Goal: Information Seeking & Learning: Learn about a topic

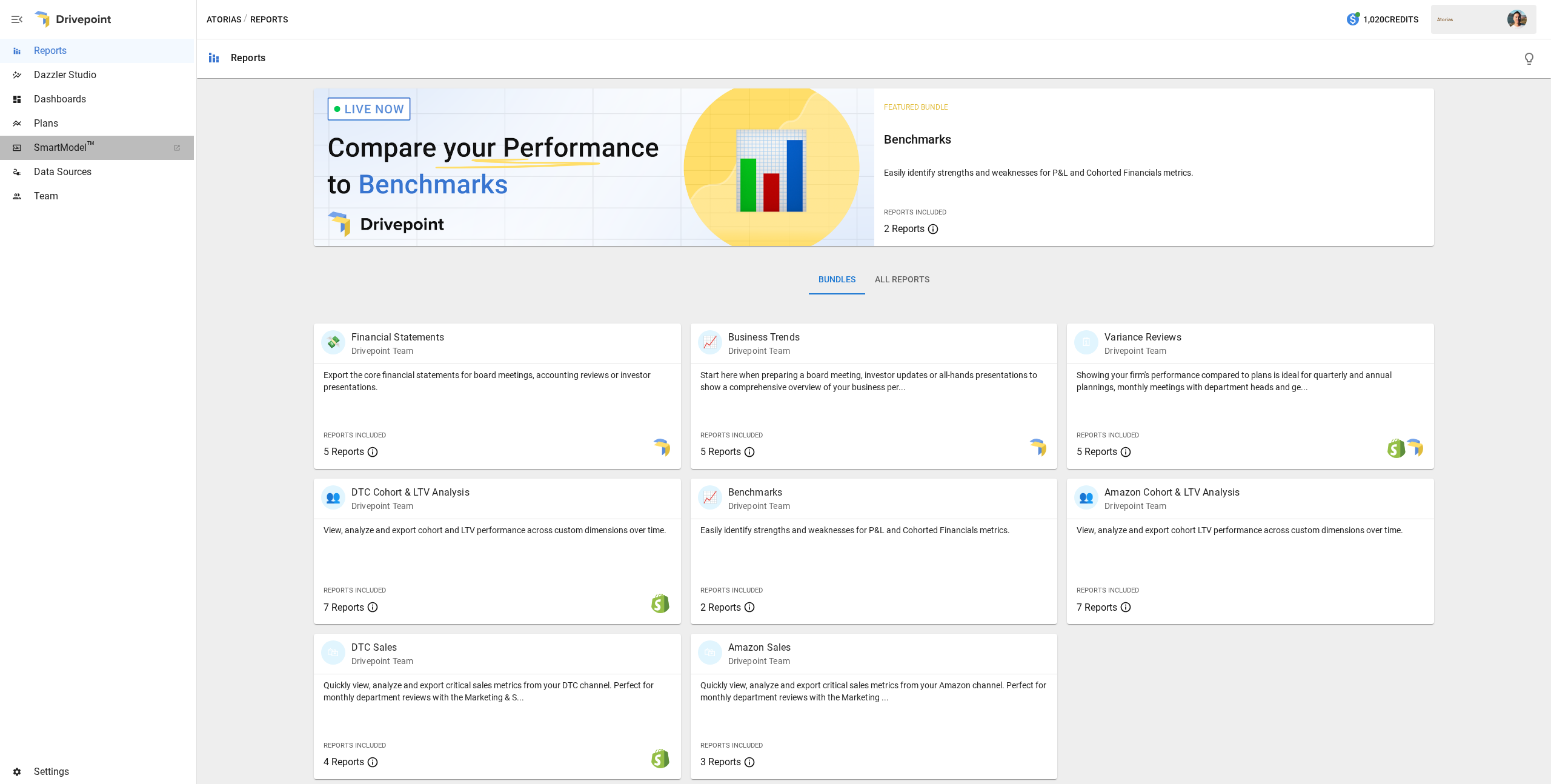
click at [127, 154] on span "SmartModel ™" at bounding box center [97, 148] width 126 height 15
click at [60, 168] on span "Data Sources" at bounding box center [114, 172] width 160 height 15
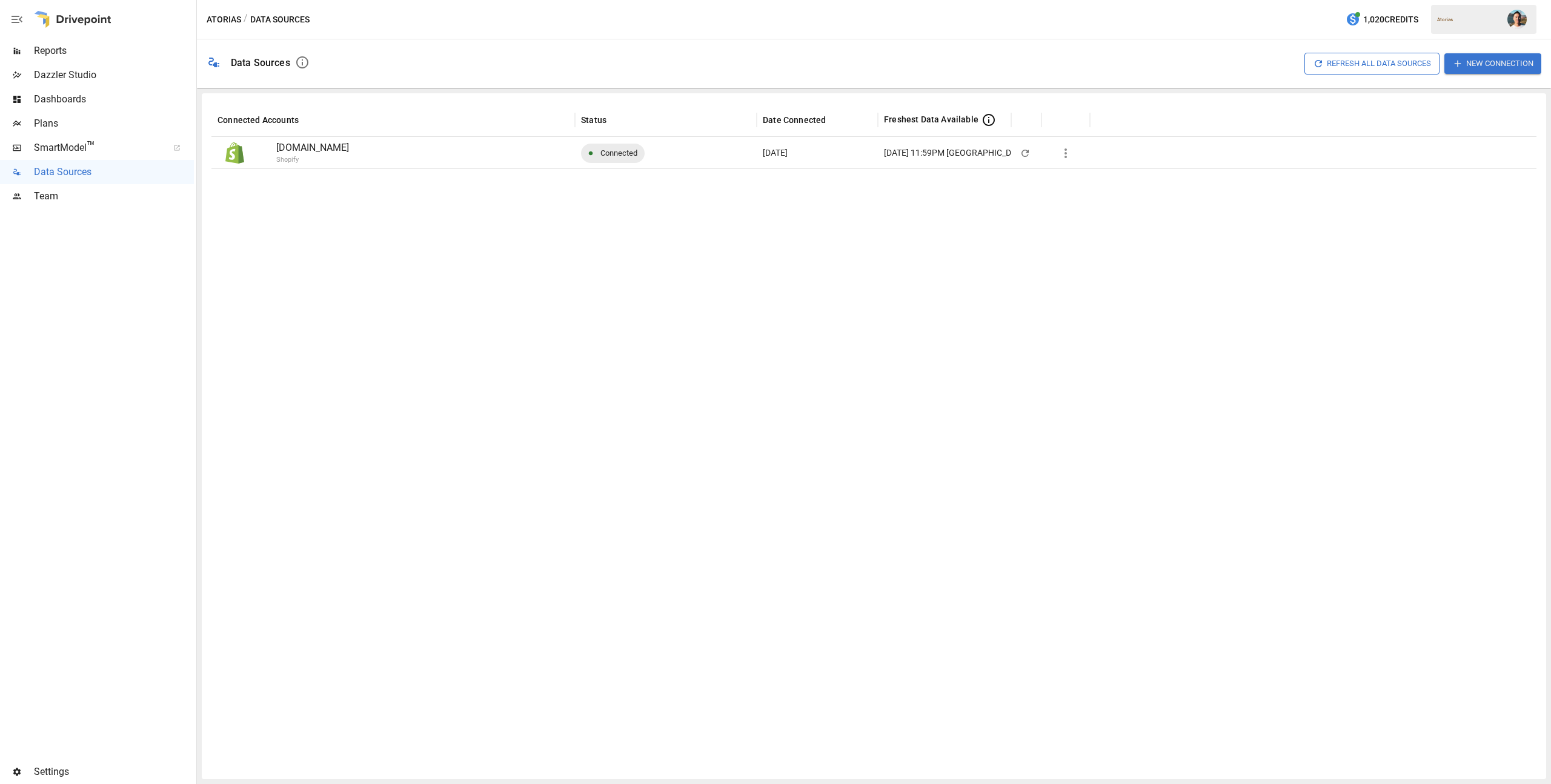
click at [96, 59] on div "Reports" at bounding box center [97, 50] width 194 height 24
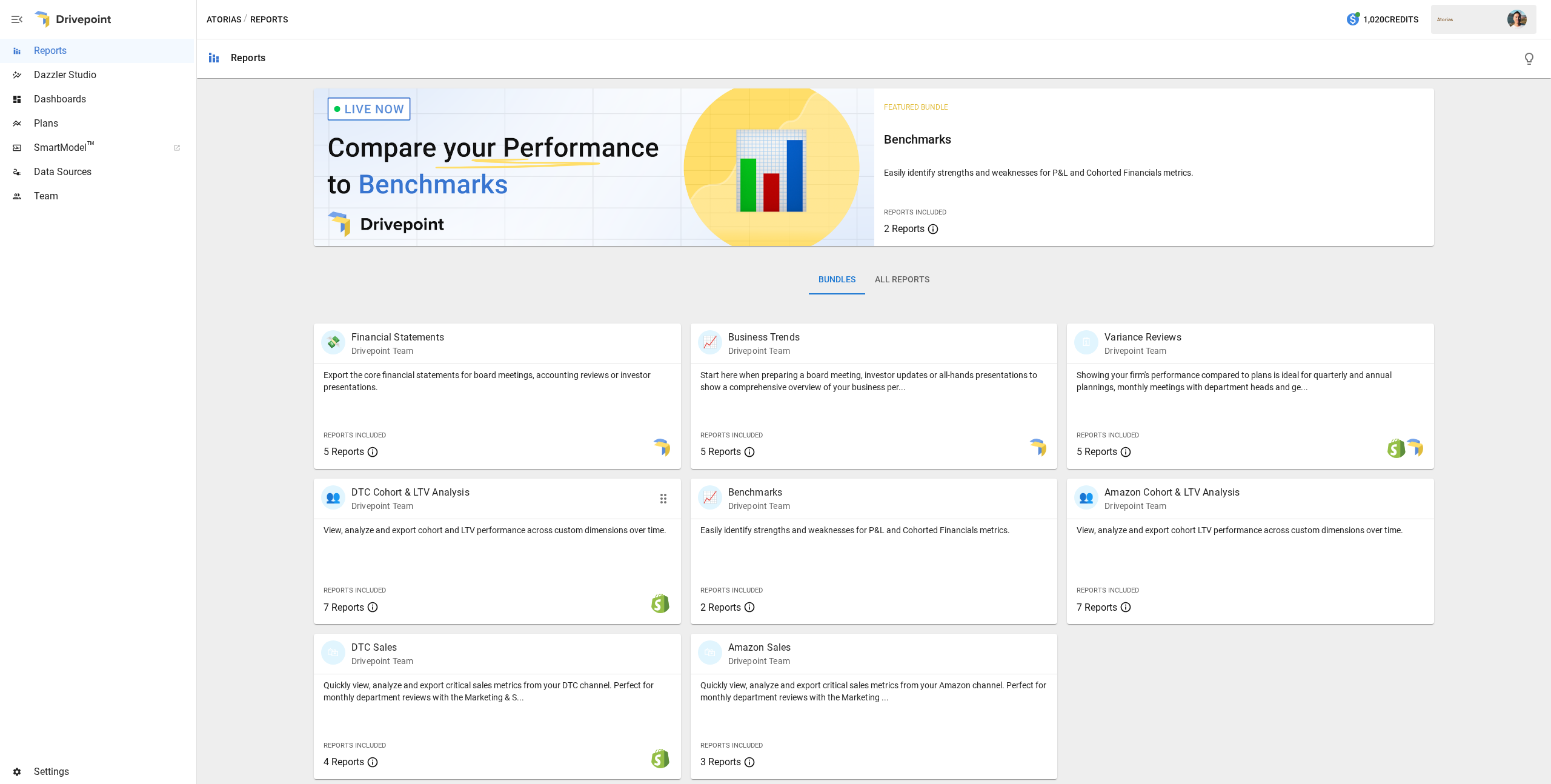
click at [523, 592] on div at bounding box center [573, 603] width 194 height 22
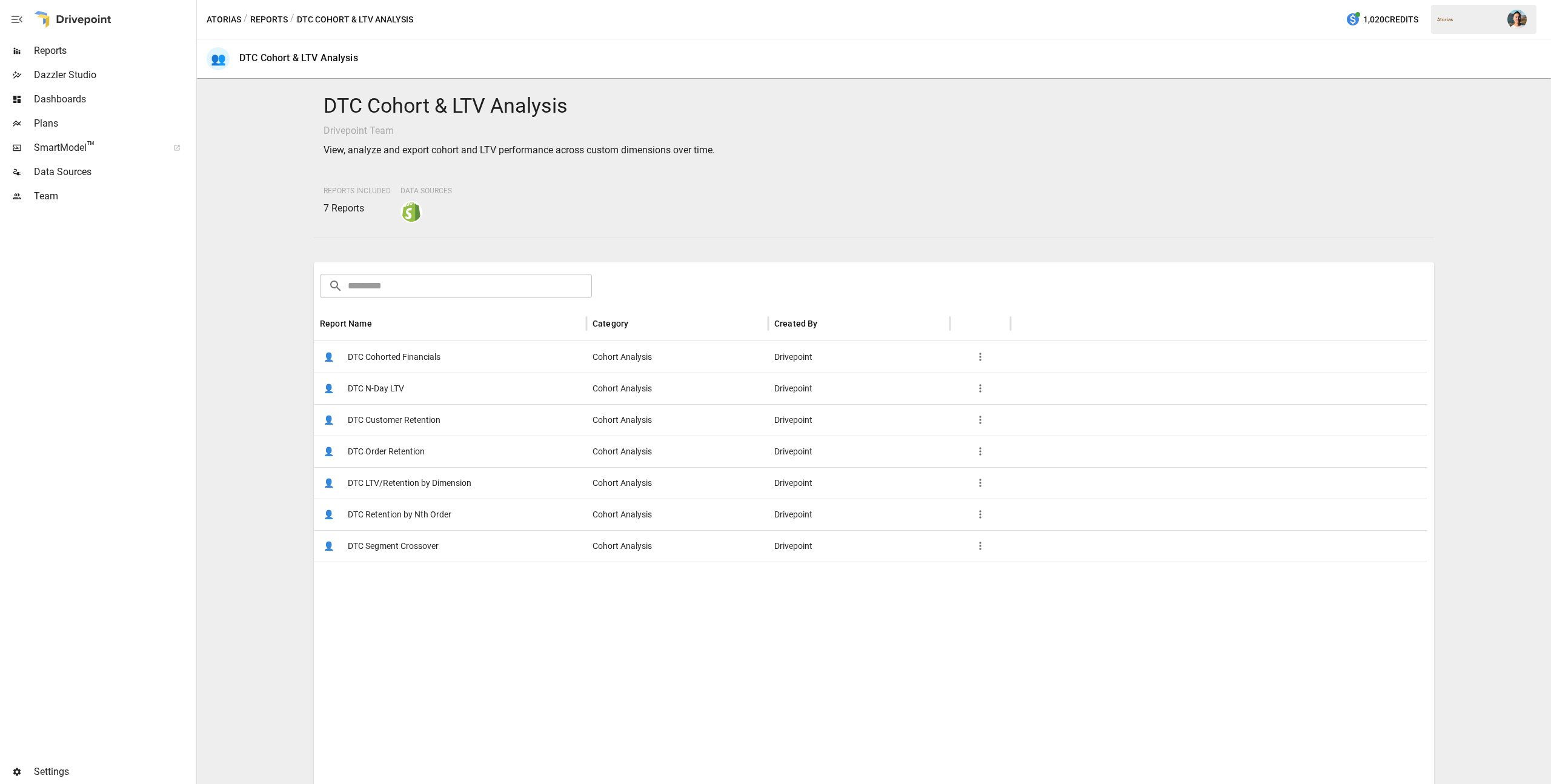
click at [417, 361] on span "DTC Cohorted Financials" at bounding box center [394, 357] width 92 height 31
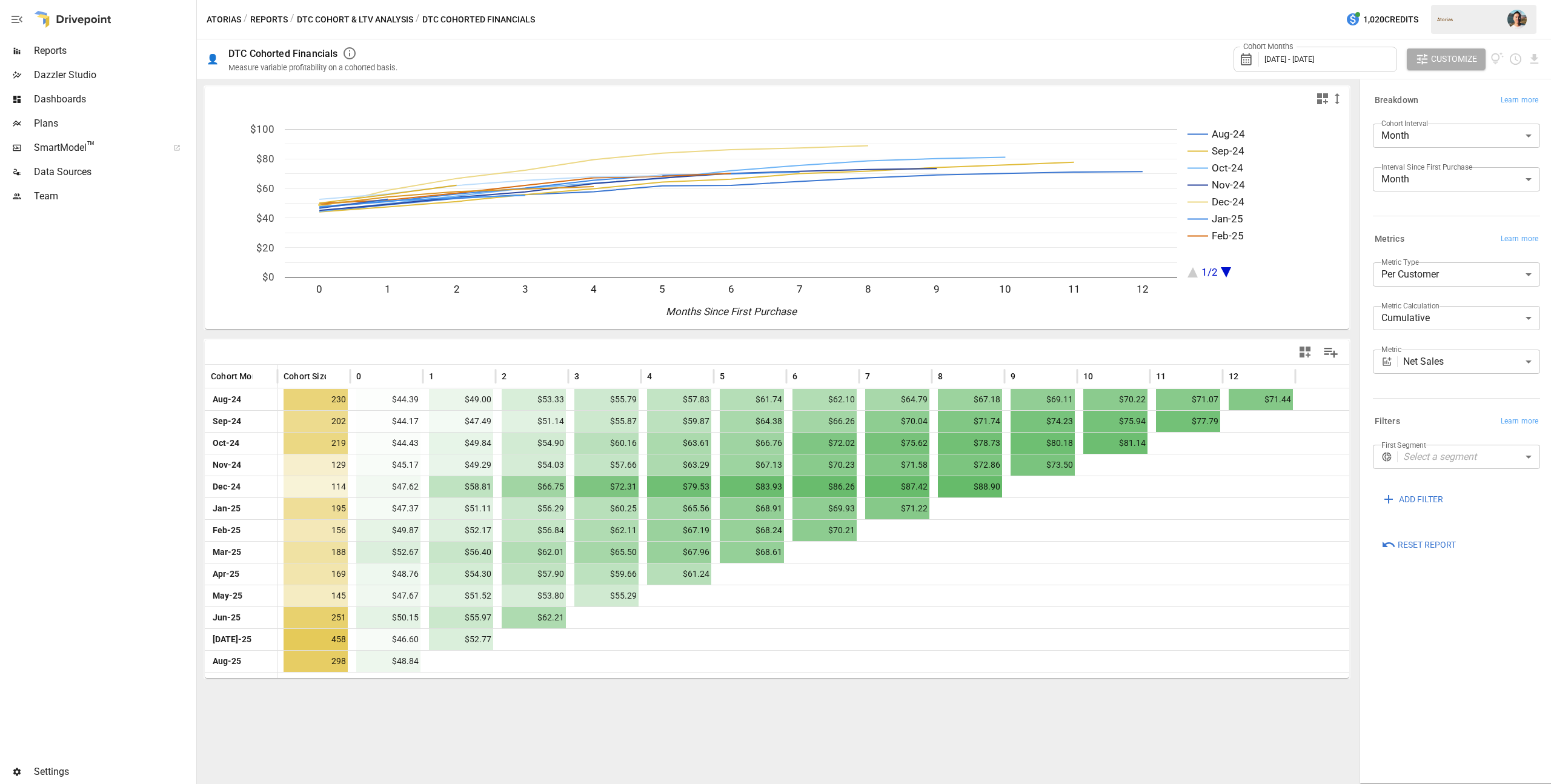
click at [1476, 0] on body "Reports Dazzler Studio Dashboards Plans SmartModel ™ Data Sources Team Settings…" at bounding box center [776, 0] width 1551 height 0
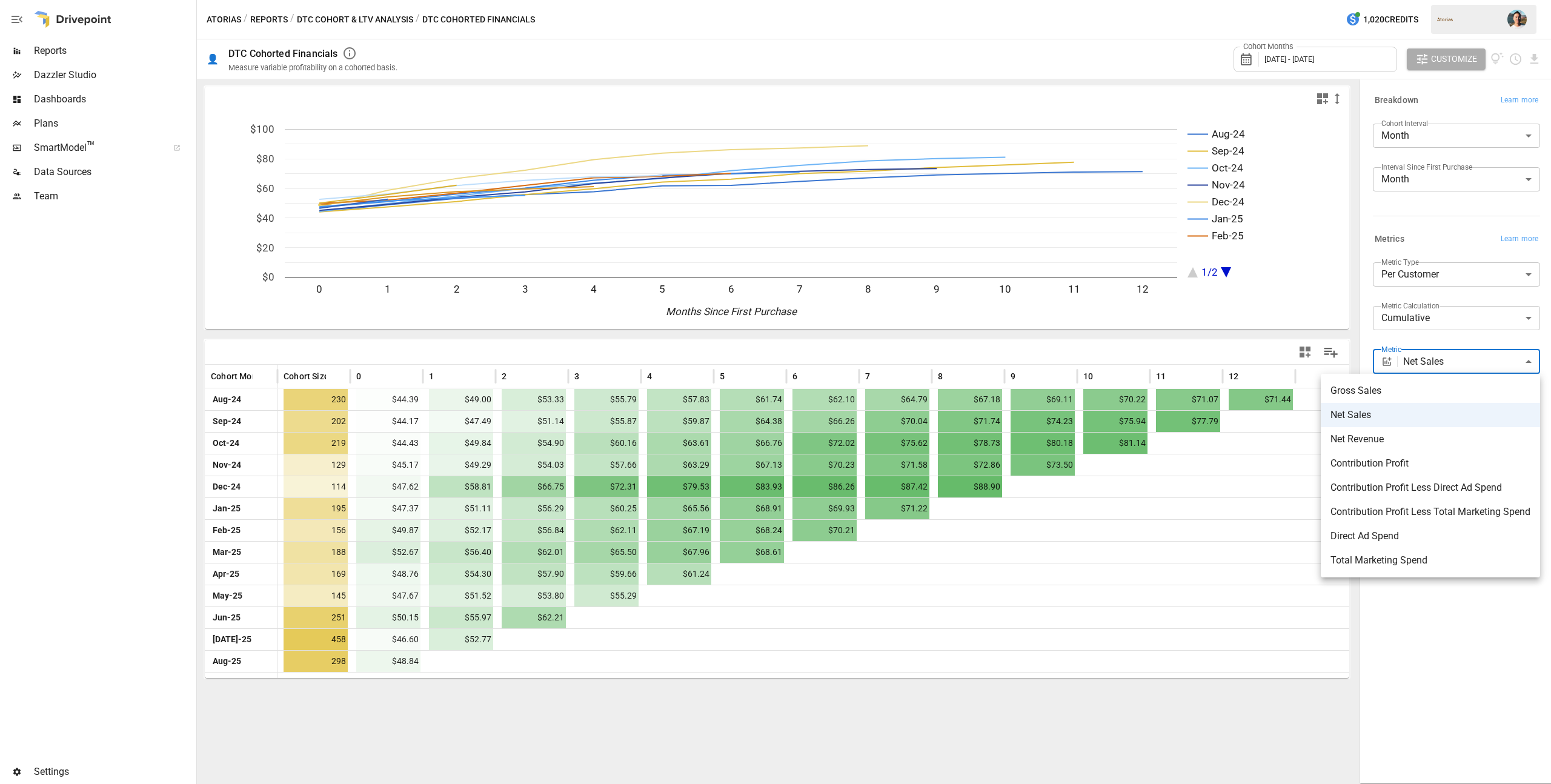
click at [1451, 488] on span "Contribution Profit Less Direct Ad Spend" at bounding box center [1430, 487] width 200 height 15
click at [1427, 0] on body "Reports Dazzler Studio Dashboards Plans SmartModel ™ Data Sources Team Settings…" at bounding box center [776, 0] width 1551 height 0
click at [1432, 513] on span "Contribution Profit Less Total Marketing Spend" at bounding box center [1430, 512] width 200 height 15
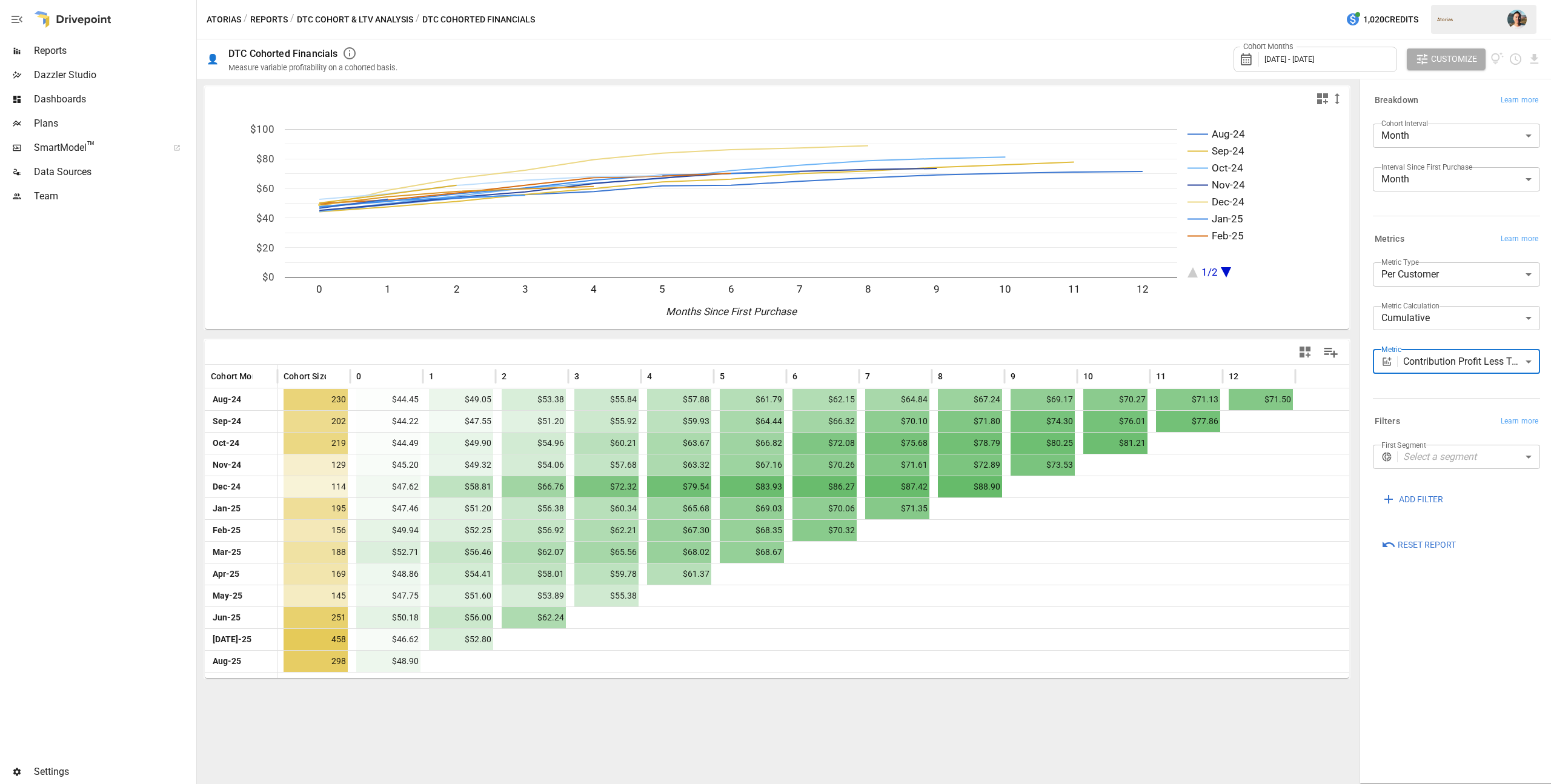
click at [1431, 0] on body "Reports Dazzler Studio Dashboards Plans SmartModel ™ Data Sources Team Settings…" at bounding box center [776, 0] width 1551 height 0
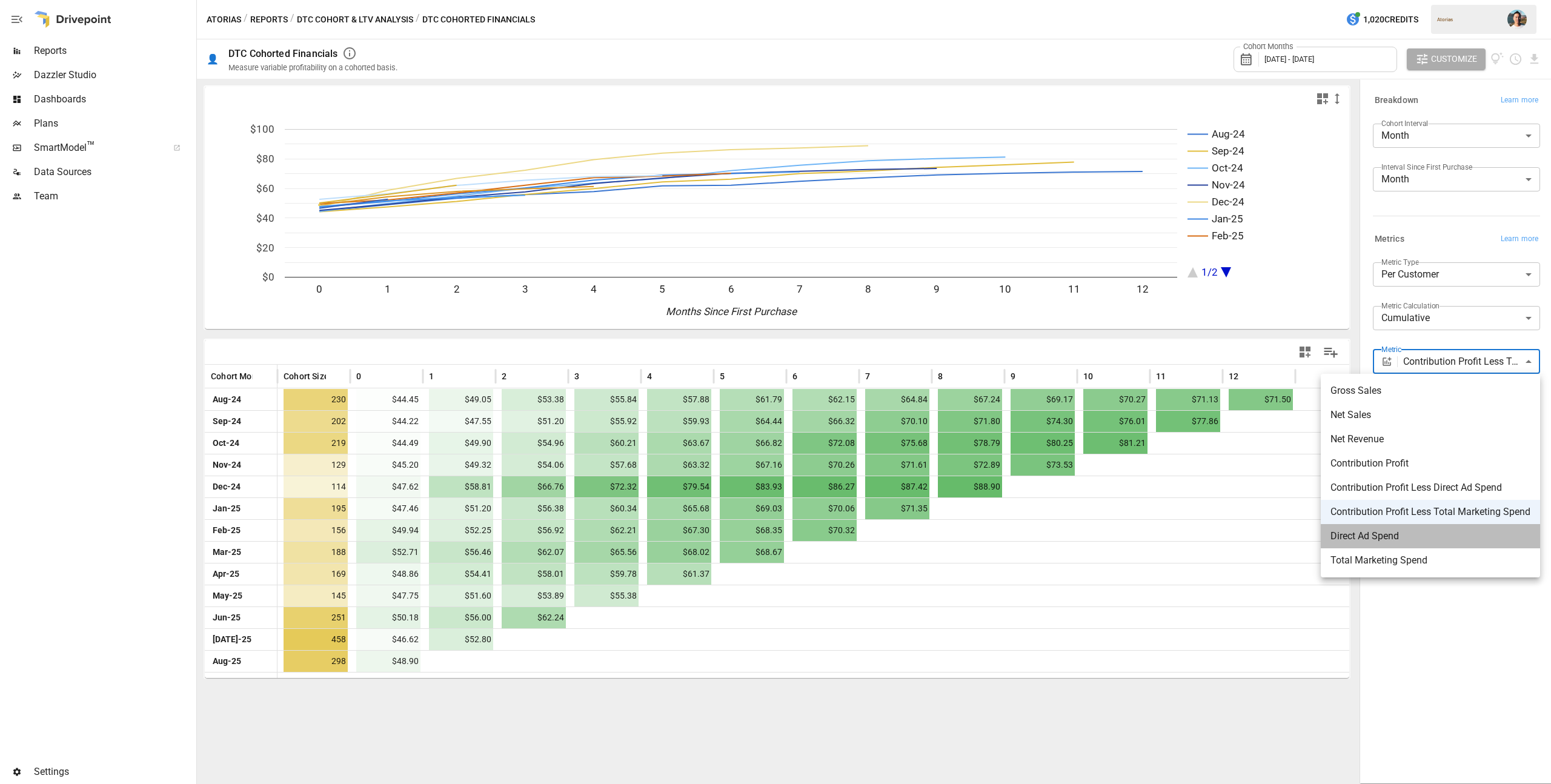
click at [1438, 527] on li "Direct Ad Spend" at bounding box center [1430, 535] width 219 height 24
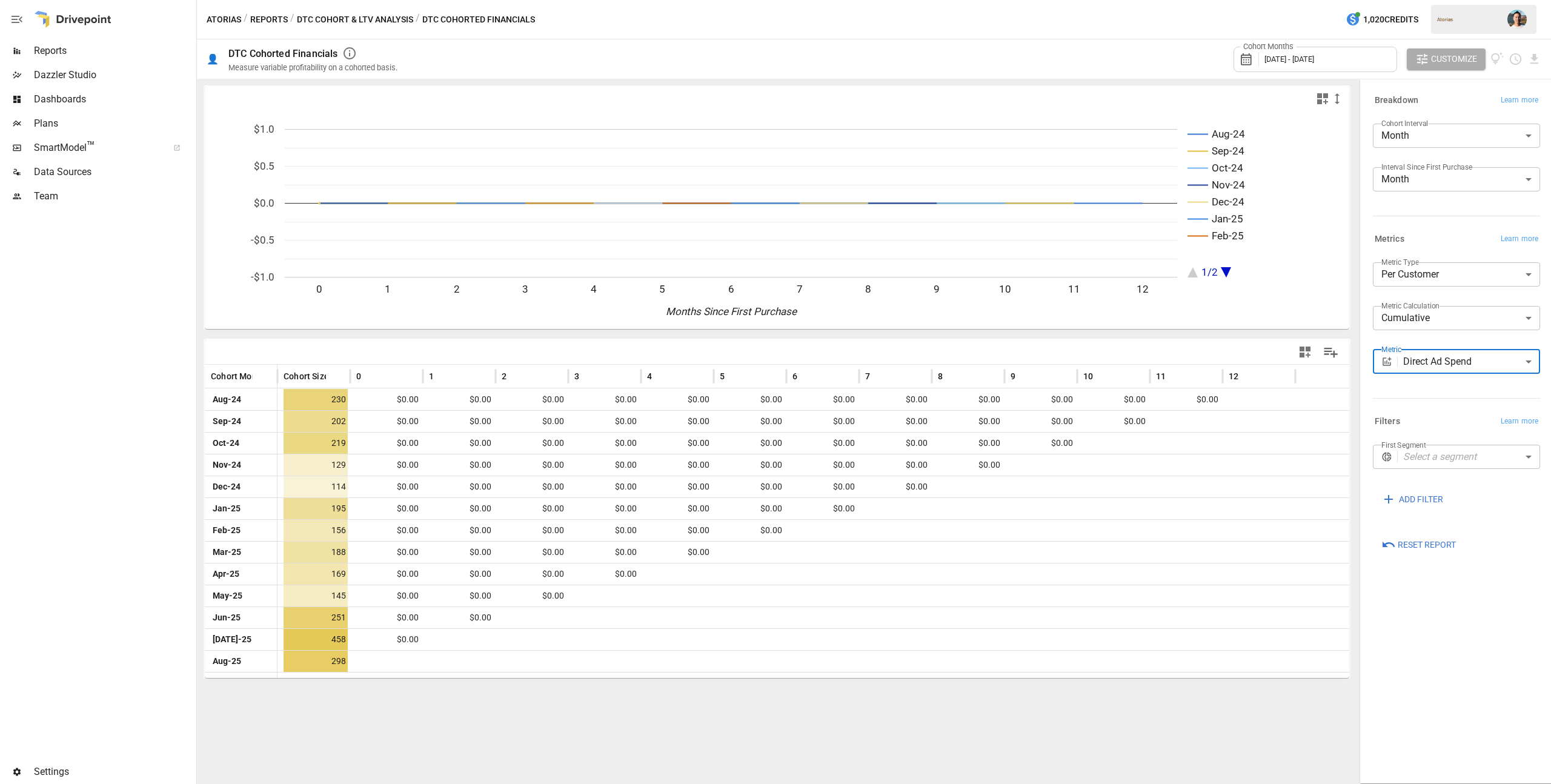
click at [1447, 0] on body "Reports Dazzler Studio Dashboards Plans SmartModel ™ Data Sources Team Settings…" at bounding box center [776, 0] width 1551 height 0
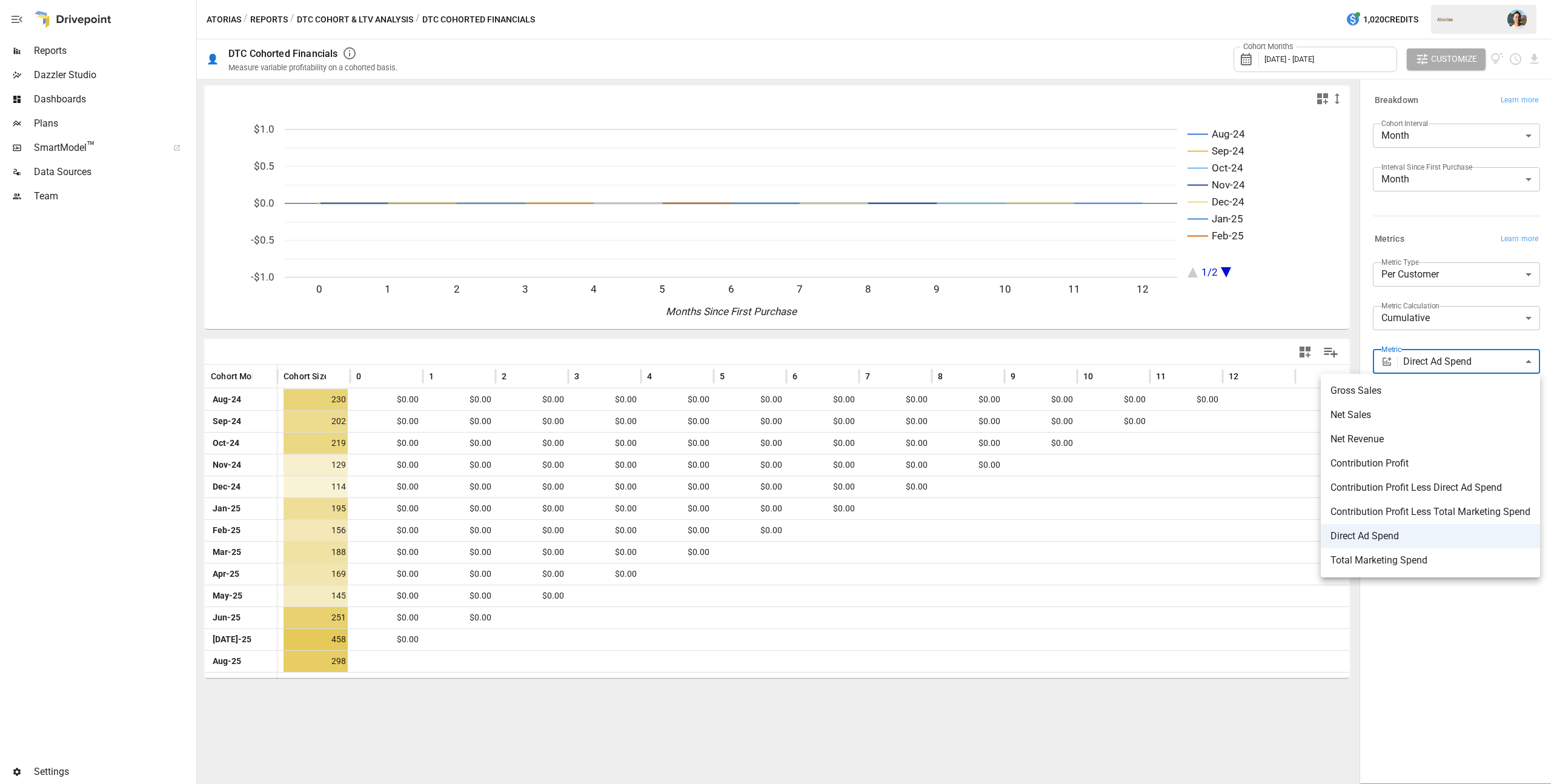
click at [1444, 486] on span "Contribution Profit Less Direct Ad Spend" at bounding box center [1430, 487] width 200 height 15
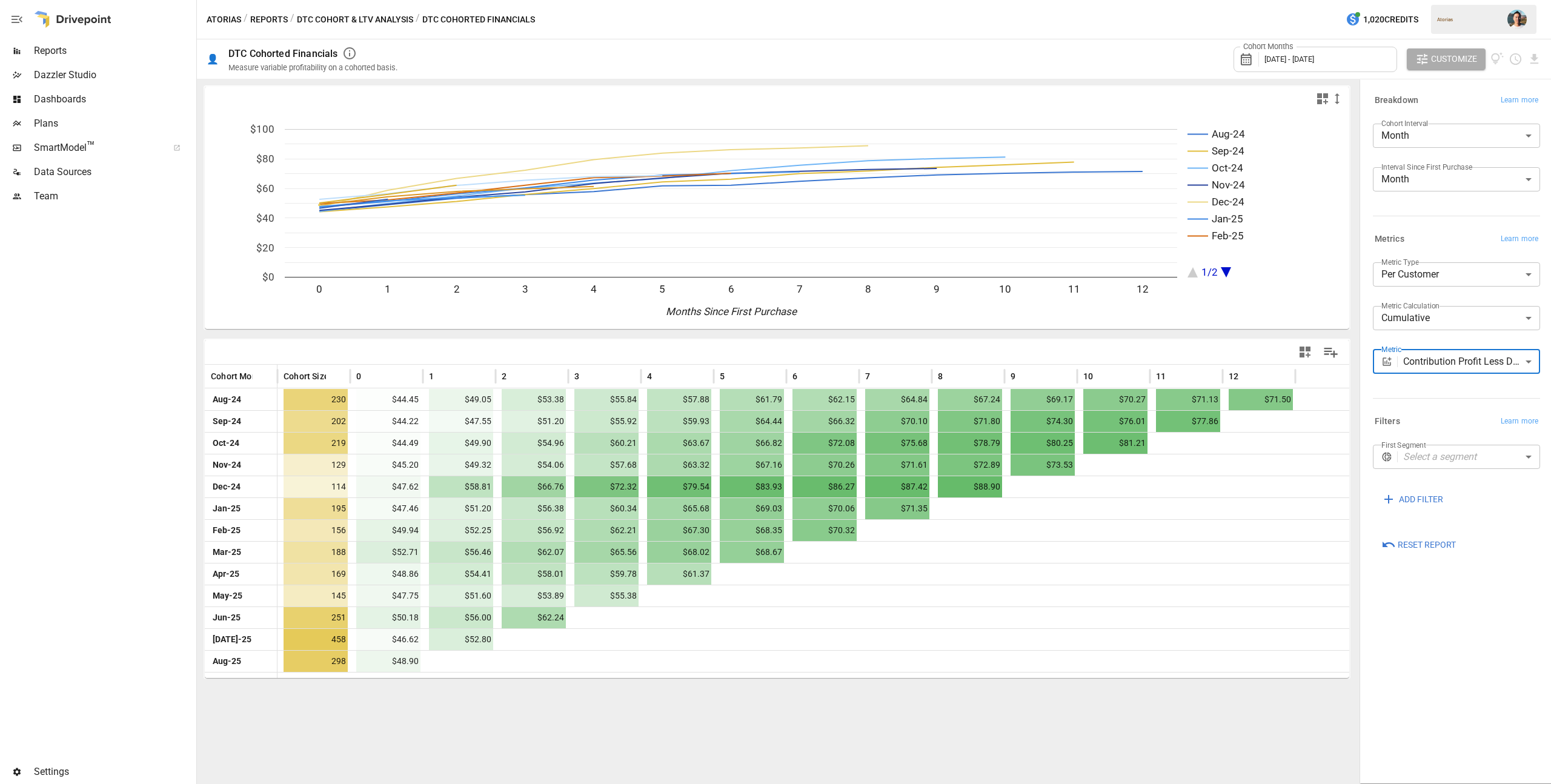
click at [1446, 0] on body "Reports Dazzler Studio Dashboards Plans SmartModel ™ Data Sources Team Settings…" at bounding box center [776, 0] width 1551 height 0
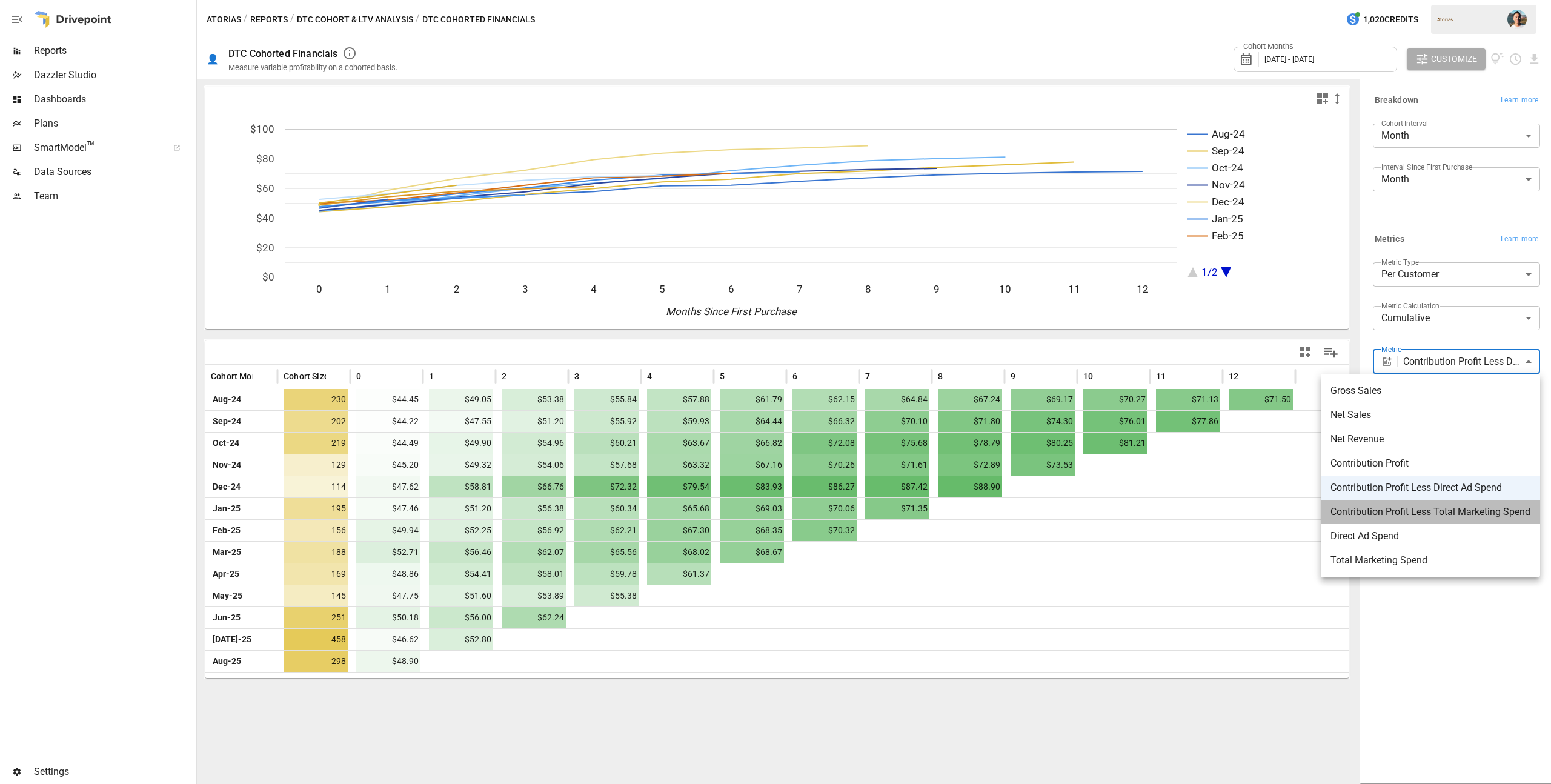
click at [1432, 503] on li "Contribution Profit Less Total Marketing Spend" at bounding box center [1430, 511] width 219 height 24
type input "**********"
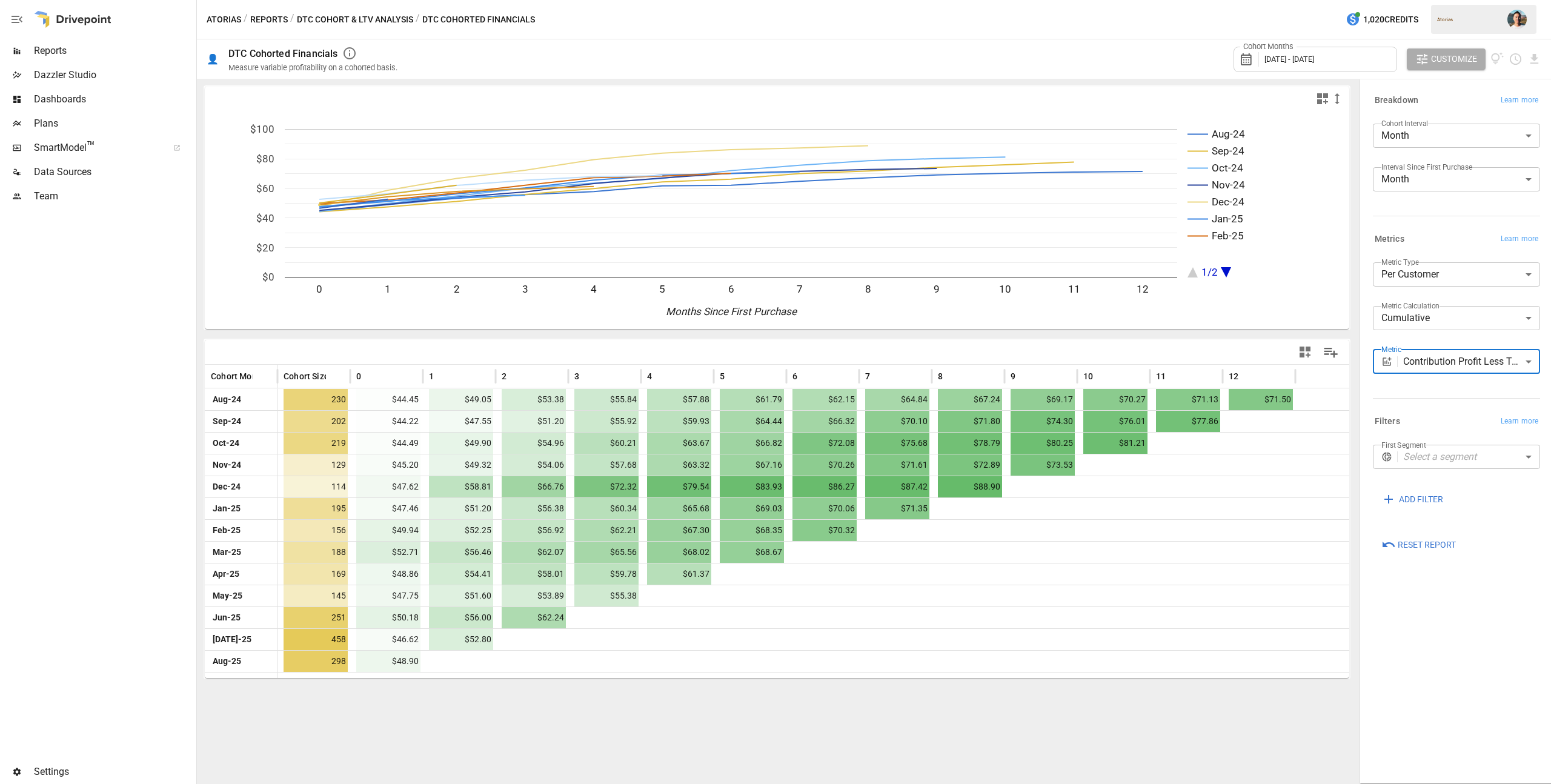
click at [228, 20] on button "Atorias" at bounding box center [223, 20] width 34 height 15
